Goal: Check status: Check status

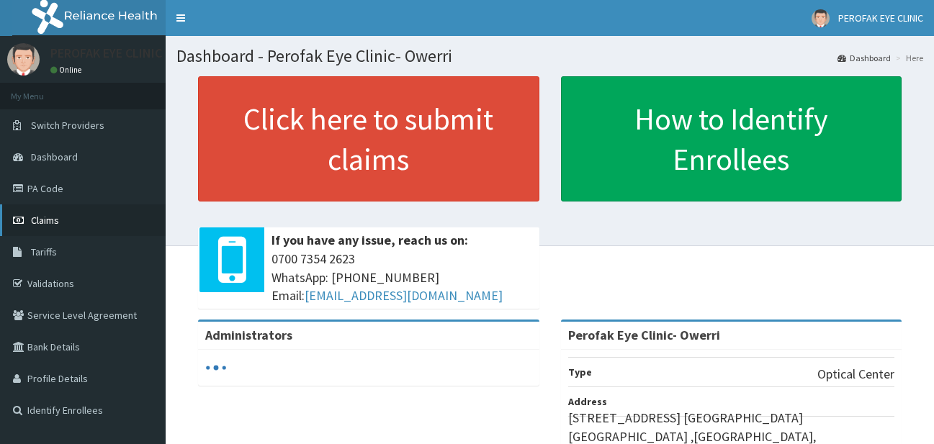
click at [112, 231] on link "Claims" at bounding box center [83, 221] width 166 height 32
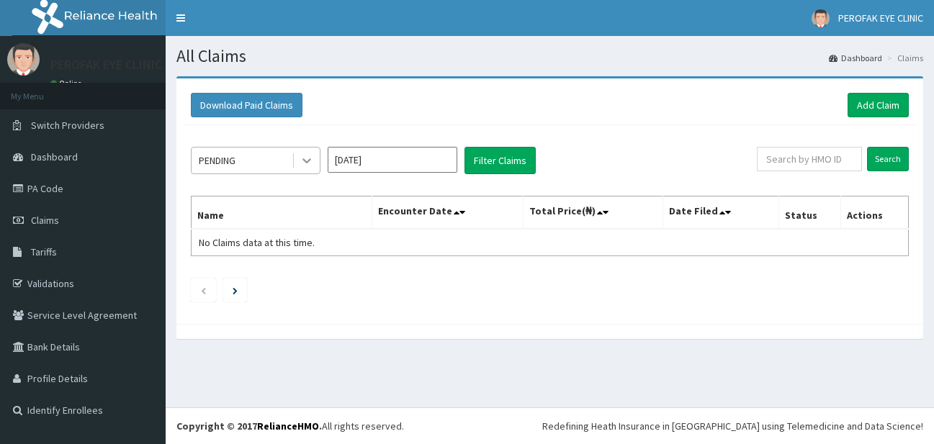
click at [313, 161] on icon at bounding box center [307, 160] width 14 height 14
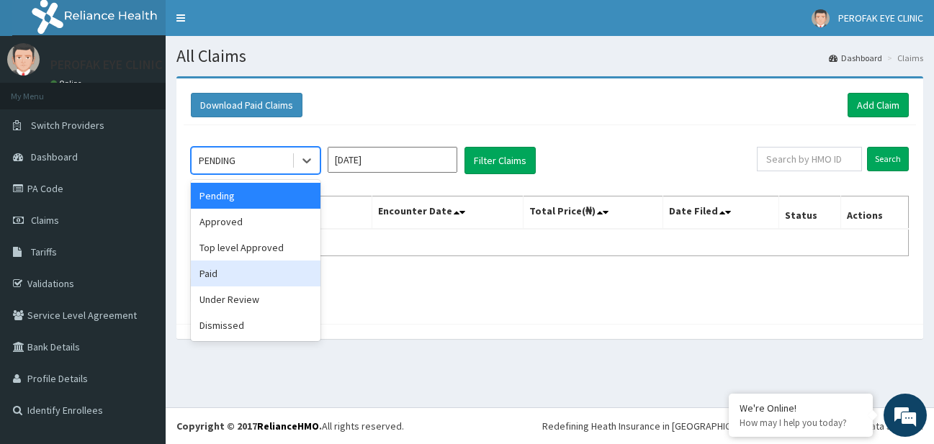
click at [295, 264] on div "Paid" at bounding box center [256, 274] width 130 height 26
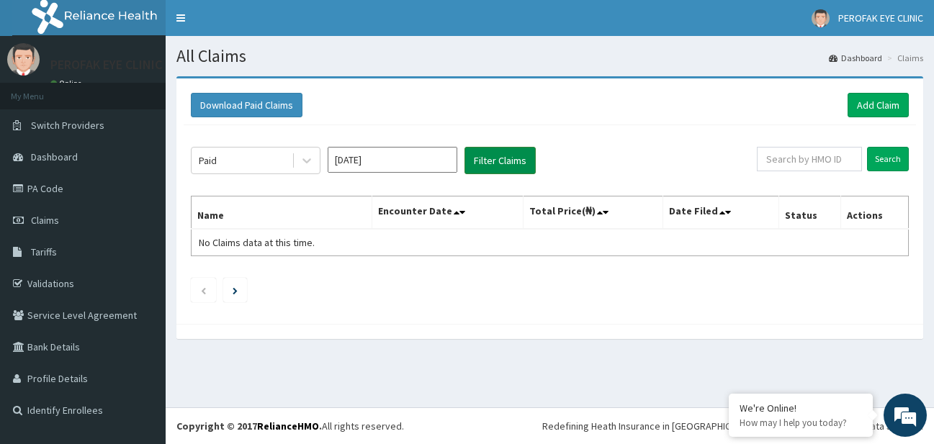
click at [468, 165] on button "Filter Claims" at bounding box center [500, 160] width 71 height 27
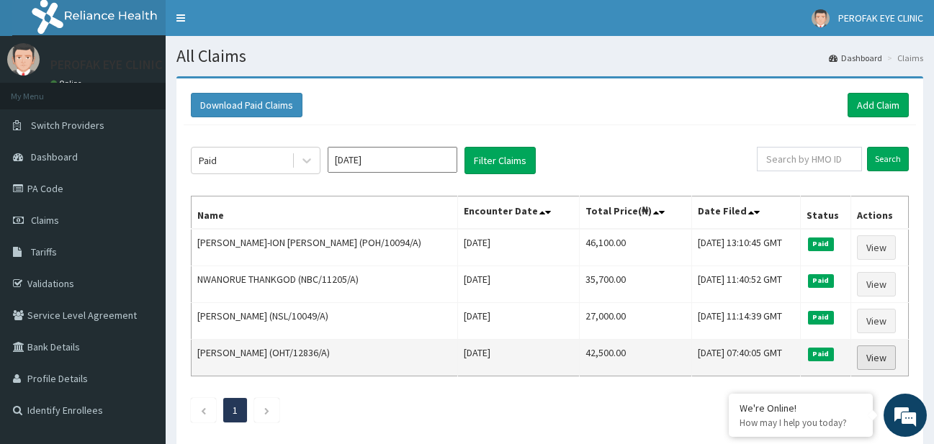
click at [876, 359] on link "View" at bounding box center [876, 358] width 39 height 24
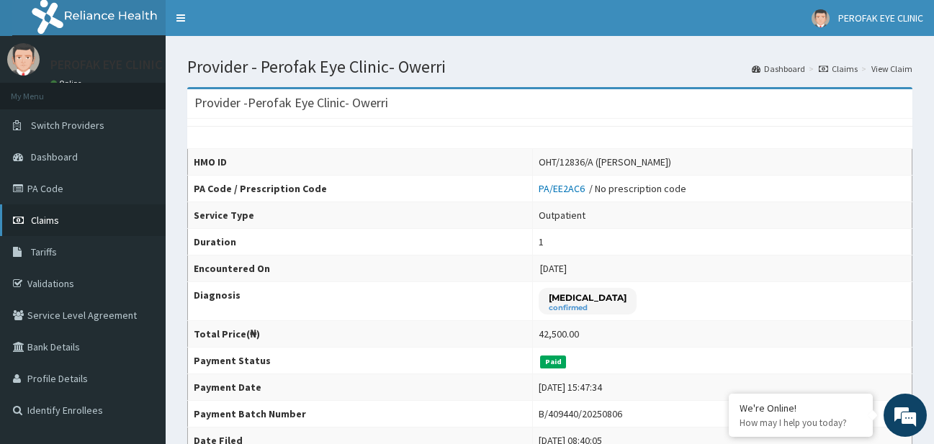
click at [93, 220] on link "Claims" at bounding box center [83, 221] width 166 height 32
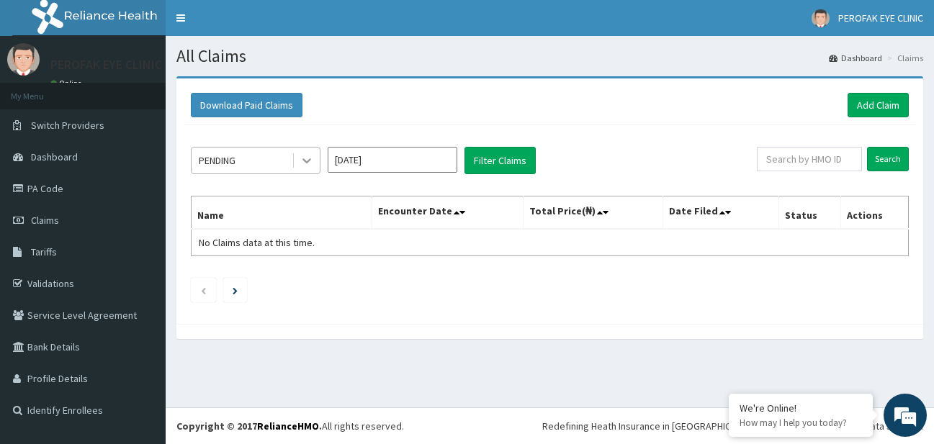
click at [305, 162] on icon at bounding box center [307, 161] width 9 height 5
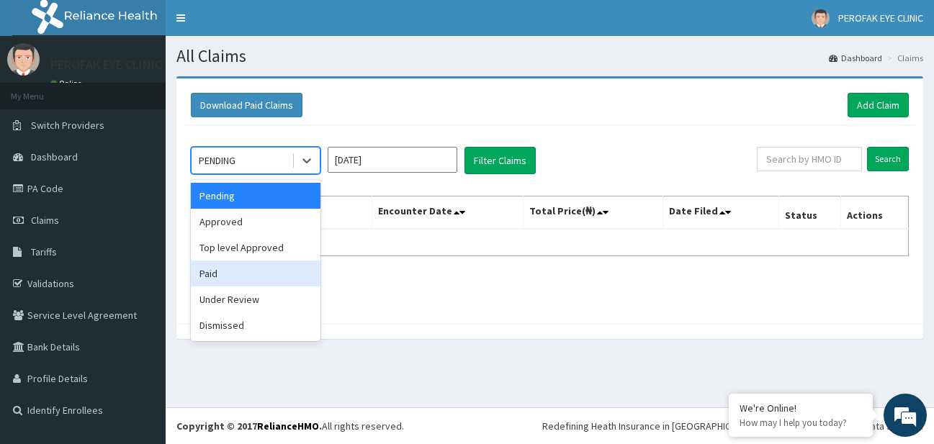
click at [277, 282] on div "Paid" at bounding box center [256, 274] width 130 height 26
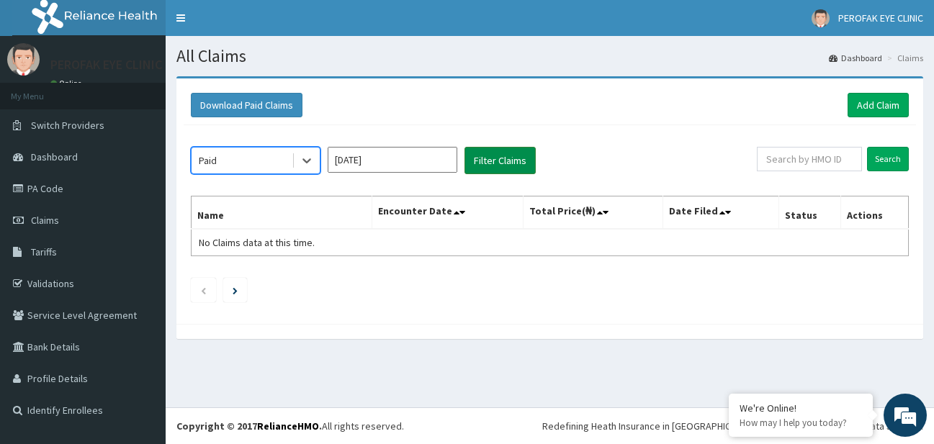
click at [479, 169] on button "Filter Claims" at bounding box center [500, 160] width 71 height 27
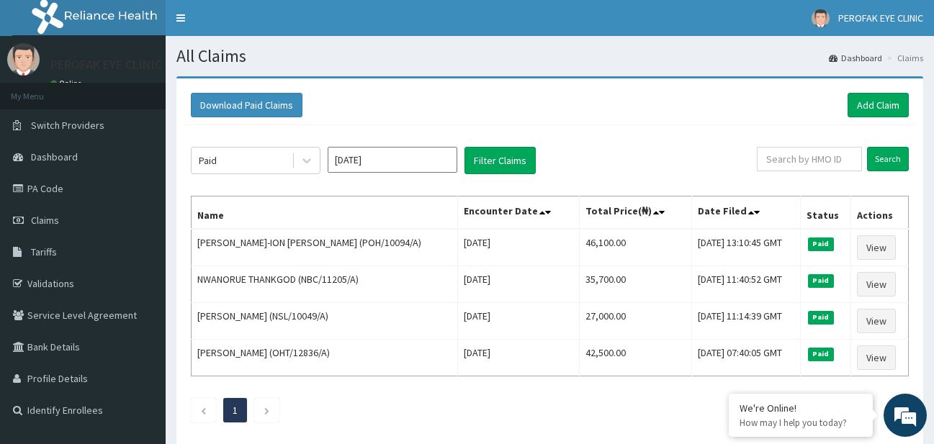
click at [438, 166] on input "Aug 2025" at bounding box center [393, 160] width 130 height 26
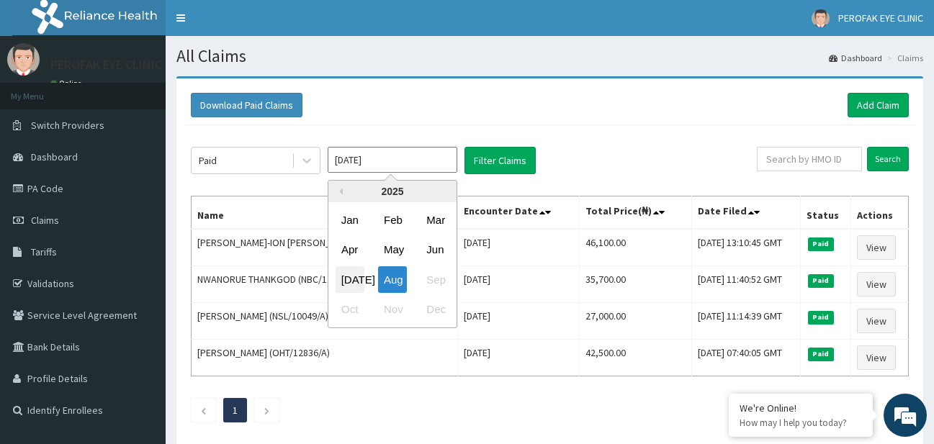
click at [361, 283] on div "Jul" at bounding box center [350, 280] width 29 height 27
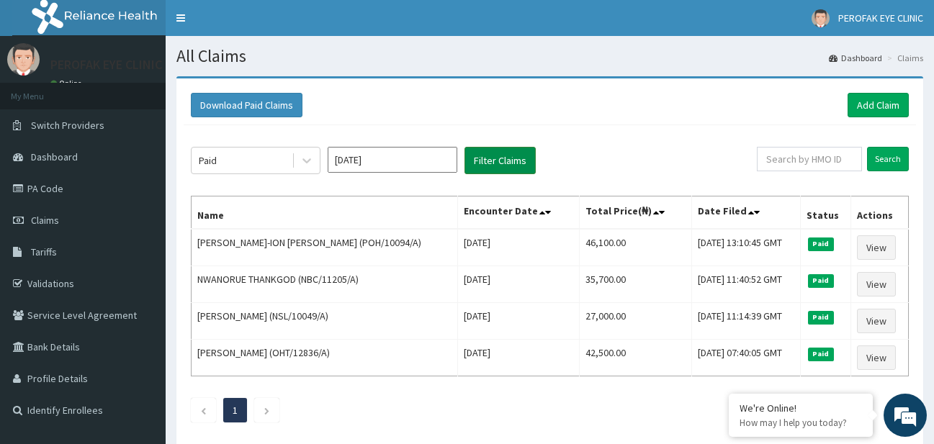
click at [485, 171] on button "Filter Claims" at bounding box center [500, 160] width 71 height 27
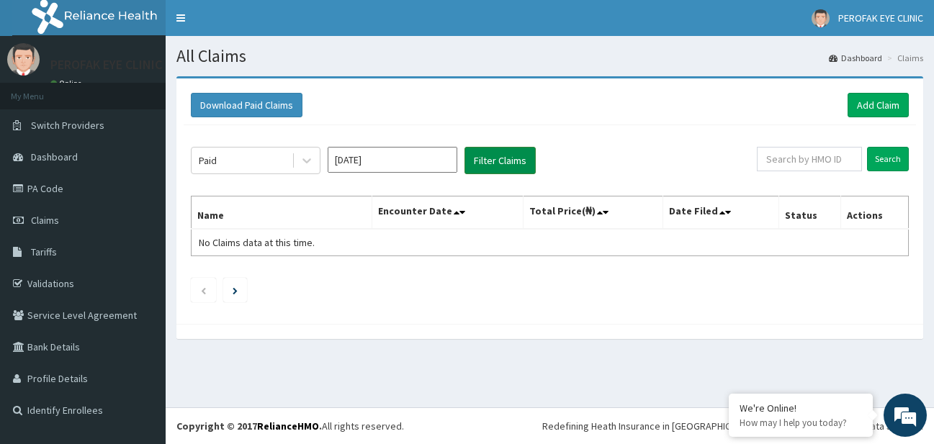
click at [484, 158] on button "Filter Claims" at bounding box center [500, 160] width 71 height 27
click at [447, 161] on input "Jul 2025" at bounding box center [393, 160] width 130 height 26
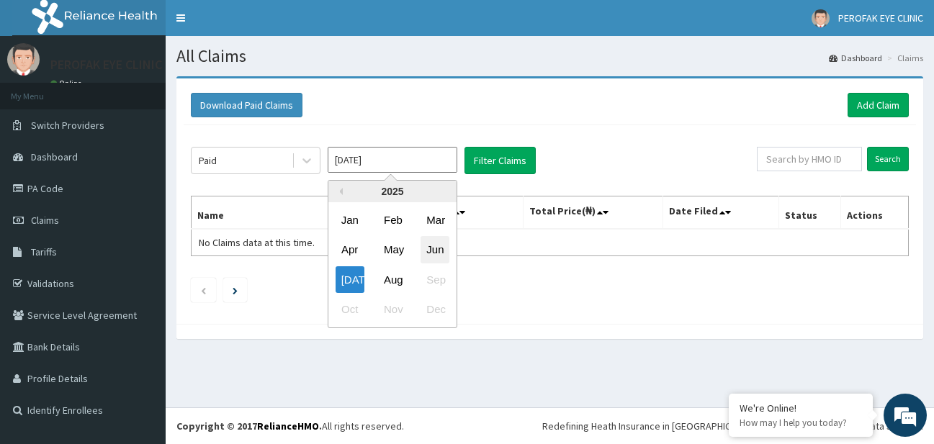
click at [437, 256] on div "Jun" at bounding box center [435, 250] width 29 height 27
type input "Jun 2025"
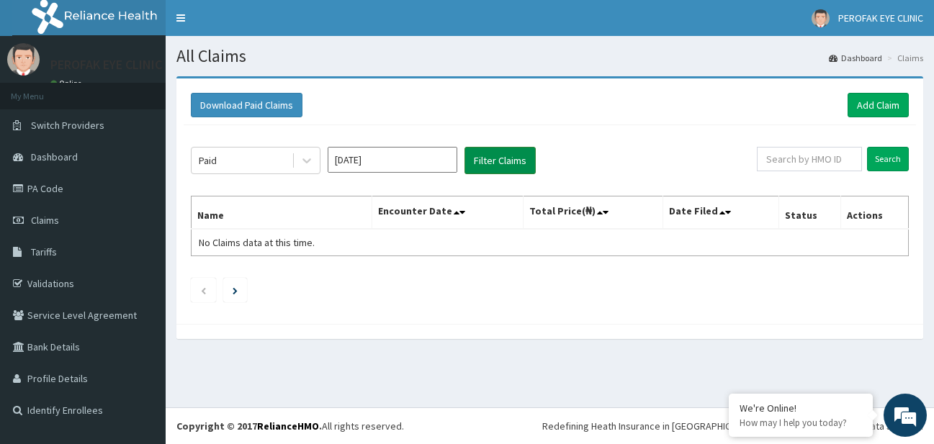
click at [488, 161] on button "Filter Claims" at bounding box center [500, 160] width 71 height 27
